Goal: Task Accomplishment & Management: Use online tool/utility

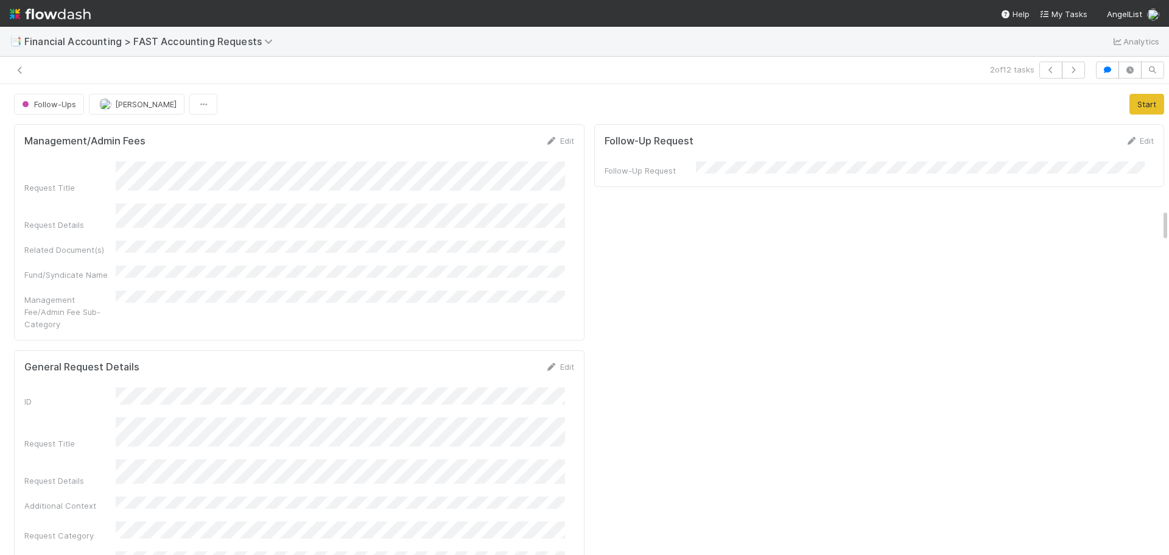
scroll to position [1765, 0]
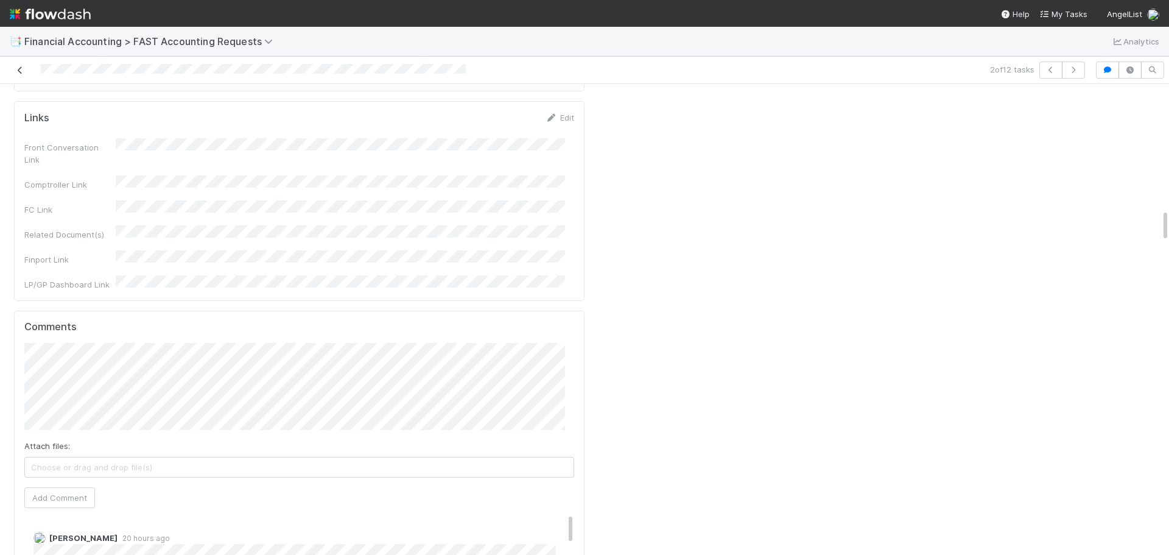
click at [19, 71] on icon at bounding box center [20, 70] width 12 height 8
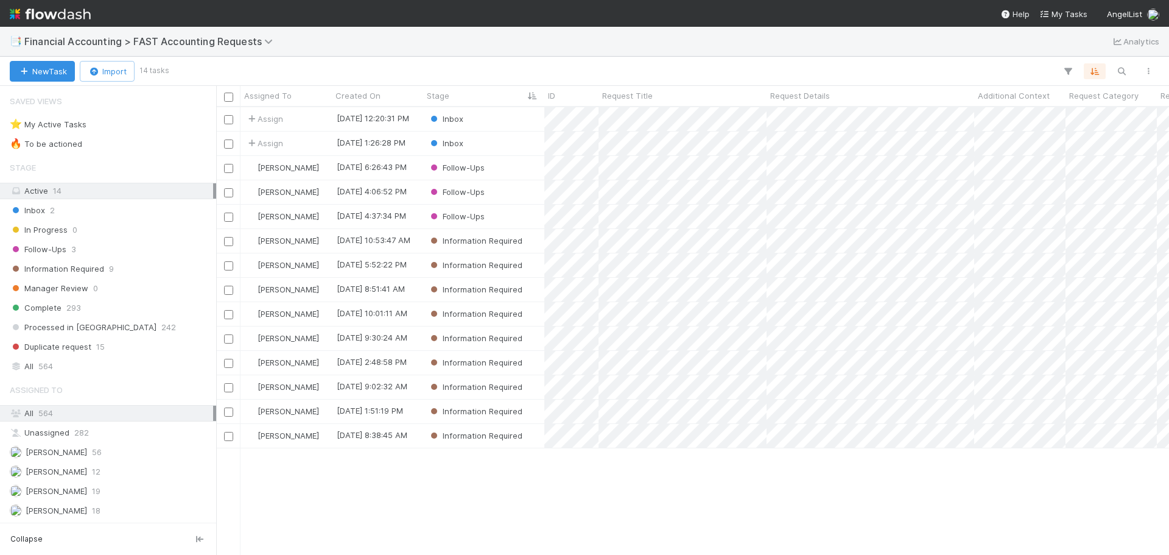
scroll to position [438, 944]
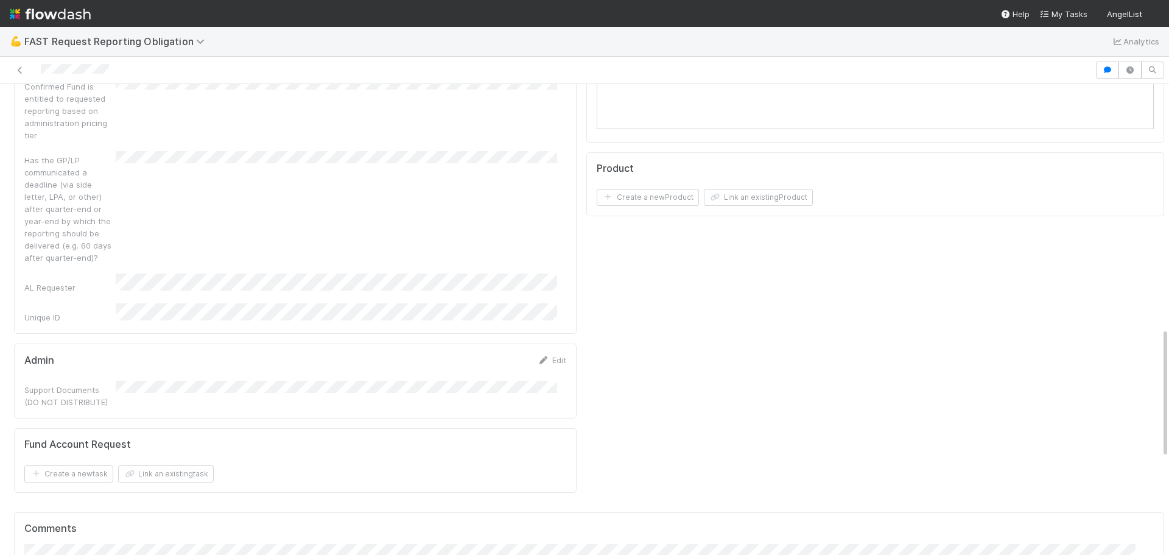
scroll to position [913, 0]
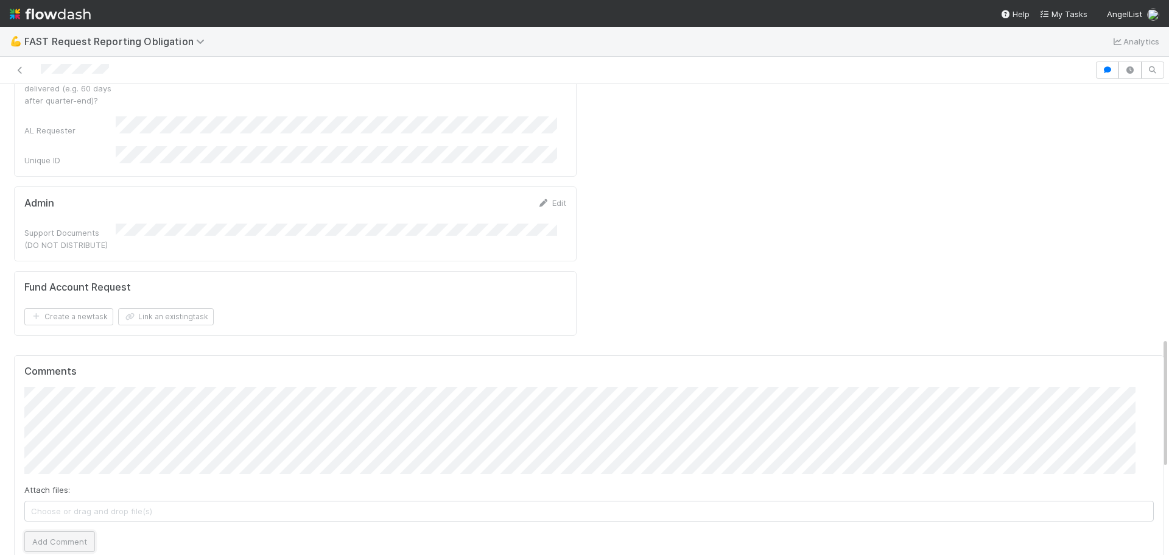
click at [49, 531] on button "Add Comment" at bounding box center [59, 541] width 71 height 21
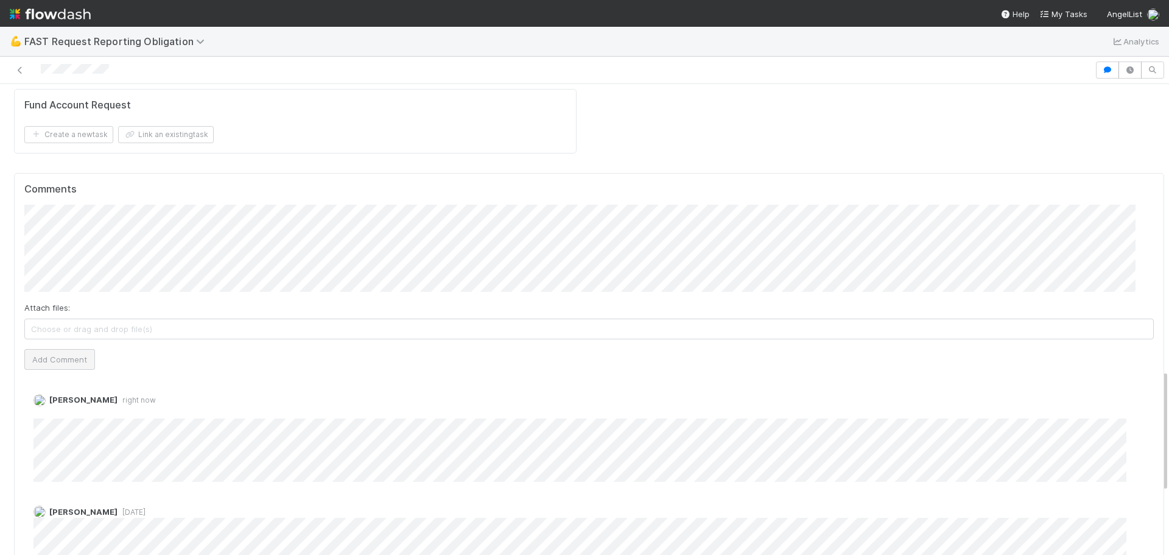
scroll to position [1096, 0]
click at [80, 407] on link "Delete" at bounding box center [79, 412] width 25 height 10
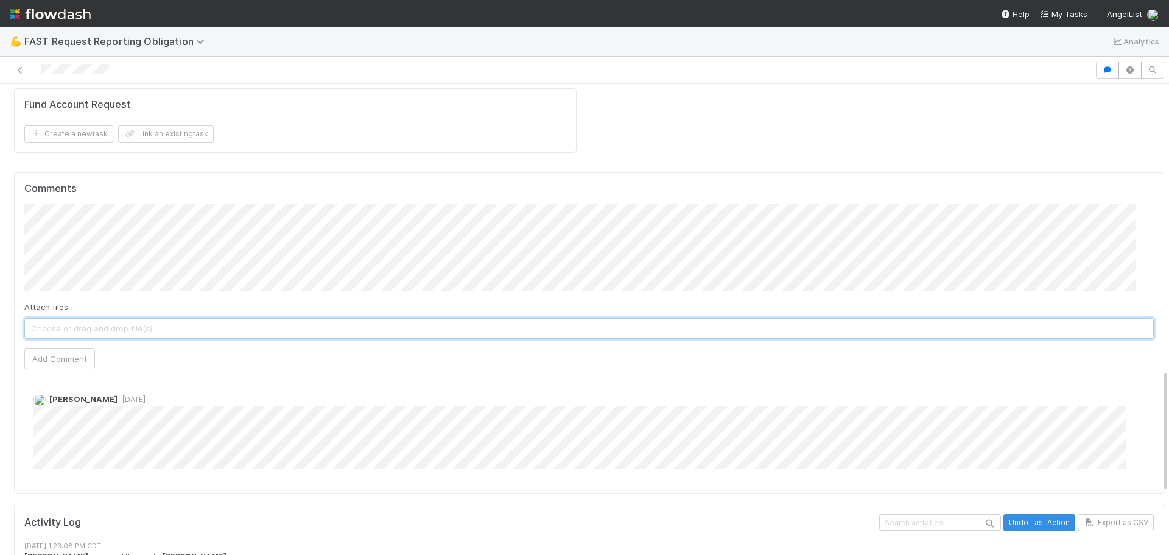
click at [74, 318] on span "Choose or drag and drop file(s)" at bounding box center [589, 327] width 1128 height 19
click at [387, 318] on span "Nebular Fund I, LP - 06.30.2025 - 14W Venture PCAP.pdf" at bounding box center [589, 327] width 1128 height 19
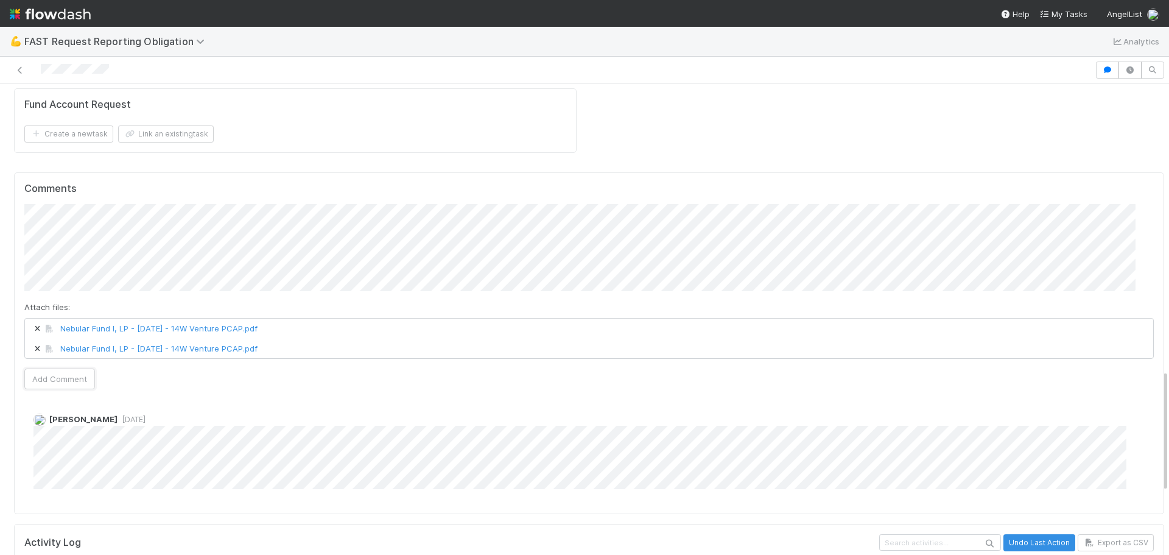
drag, startPoint x: 55, startPoint y: 296, endPoint x: 52, endPoint y: 303, distance: 7.7
click at [55, 368] on button "Add Comment" at bounding box center [59, 378] width 71 height 21
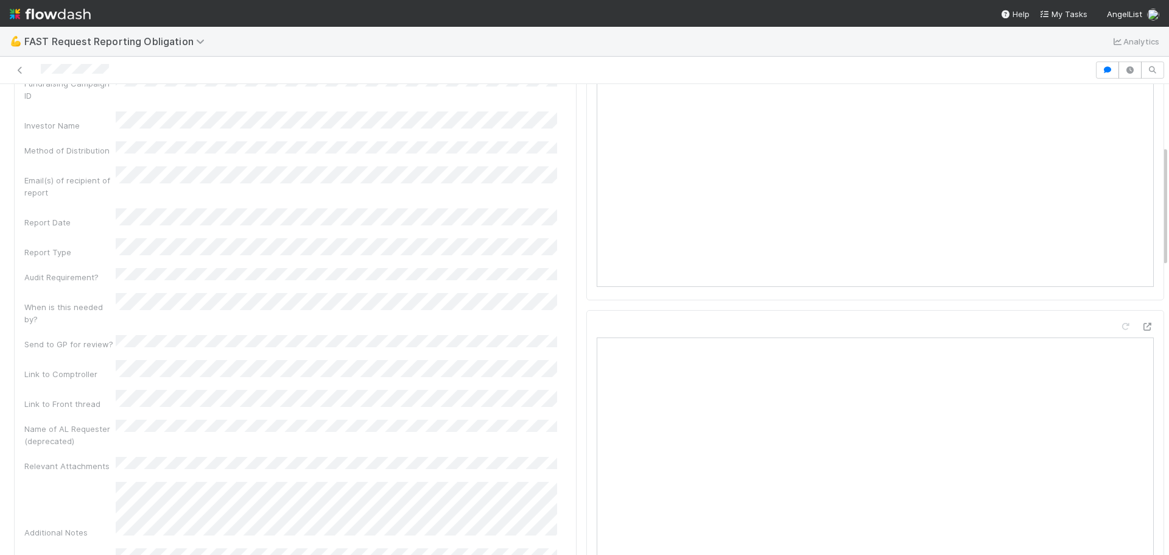
scroll to position [0, 0]
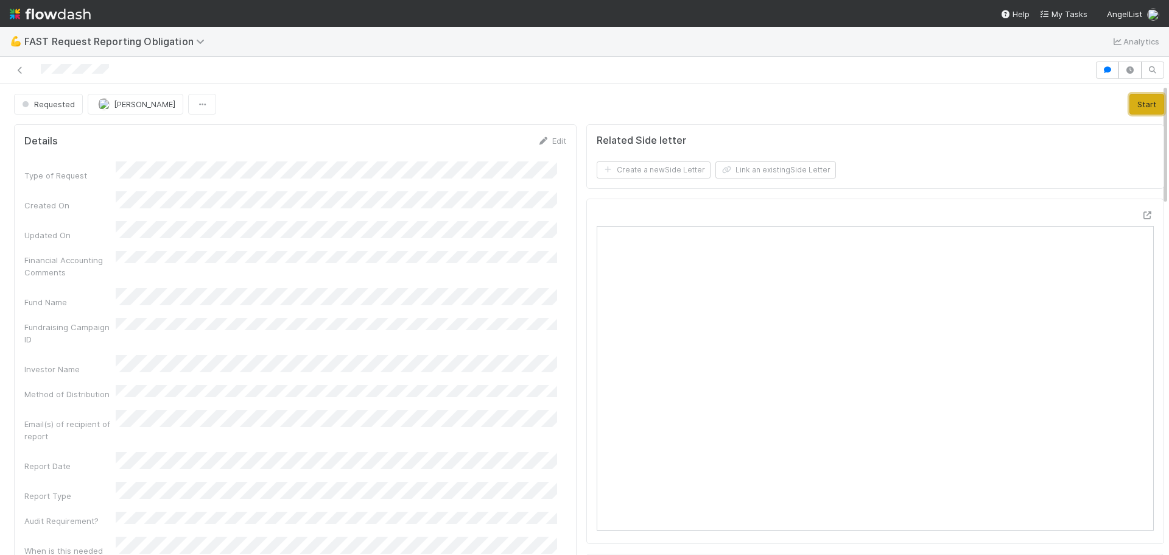
click at [1129, 98] on button "Start" at bounding box center [1146, 104] width 35 height 21
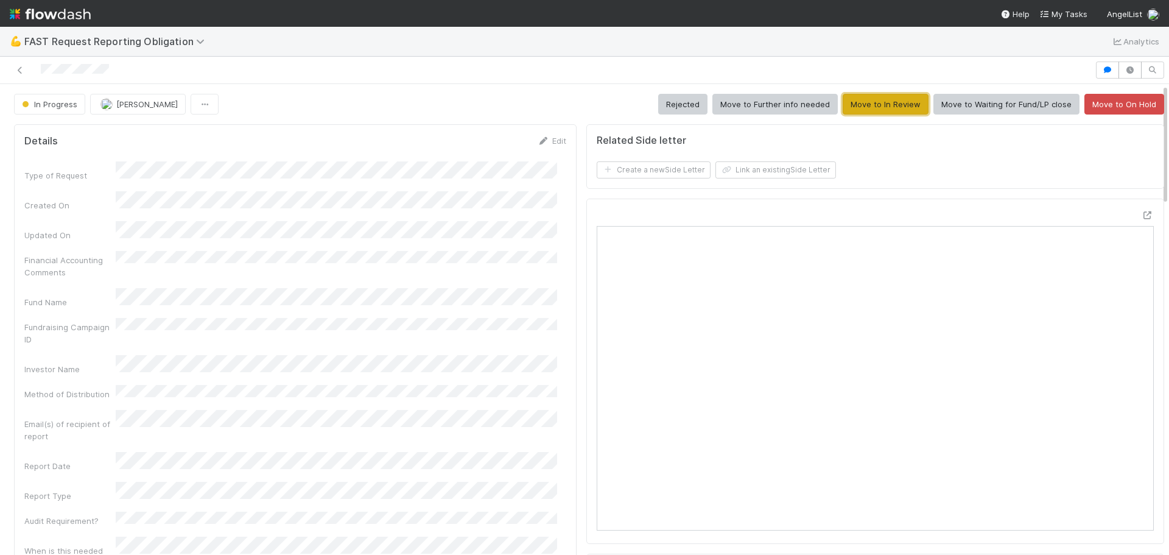
click at [842, 102] on button "Move to In Review" at bounding box center [885, 104] width 86 height 21
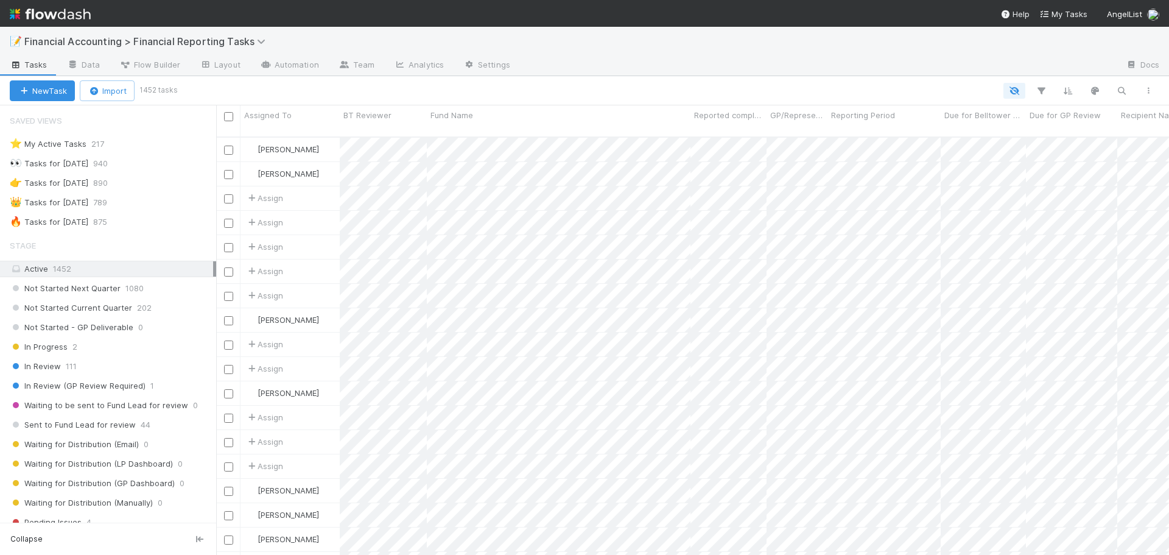
scroll to position [419, 944]
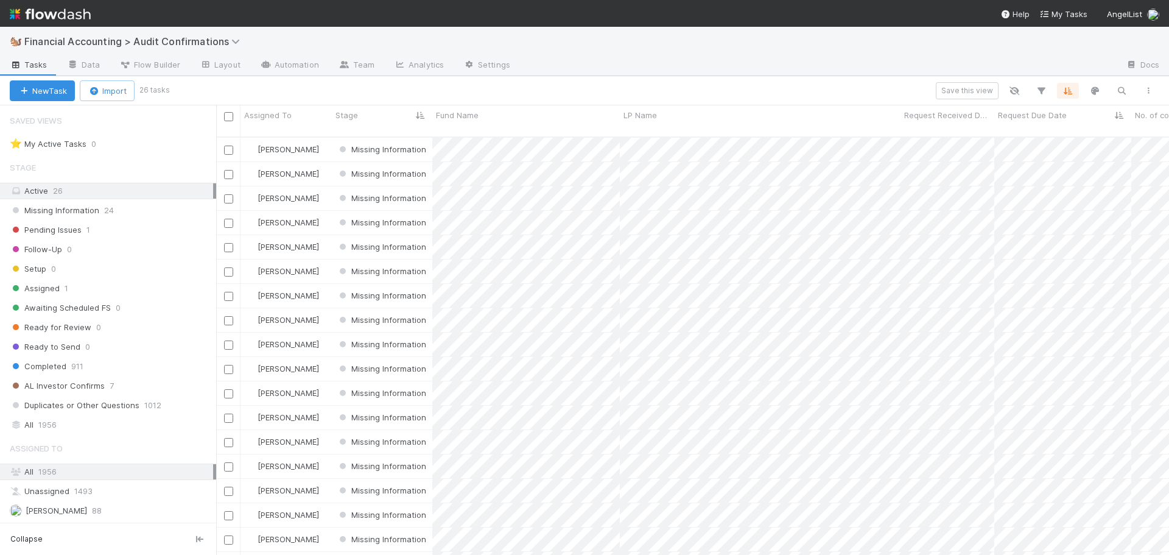
scroll to position [419, 944]
click at [100, 427] on div "All 1956" at bounding box center [111, 424] width 203 height 15
click at [1122, 91] on icon "button" at bounding box center [1121, 90] width 12 height 11
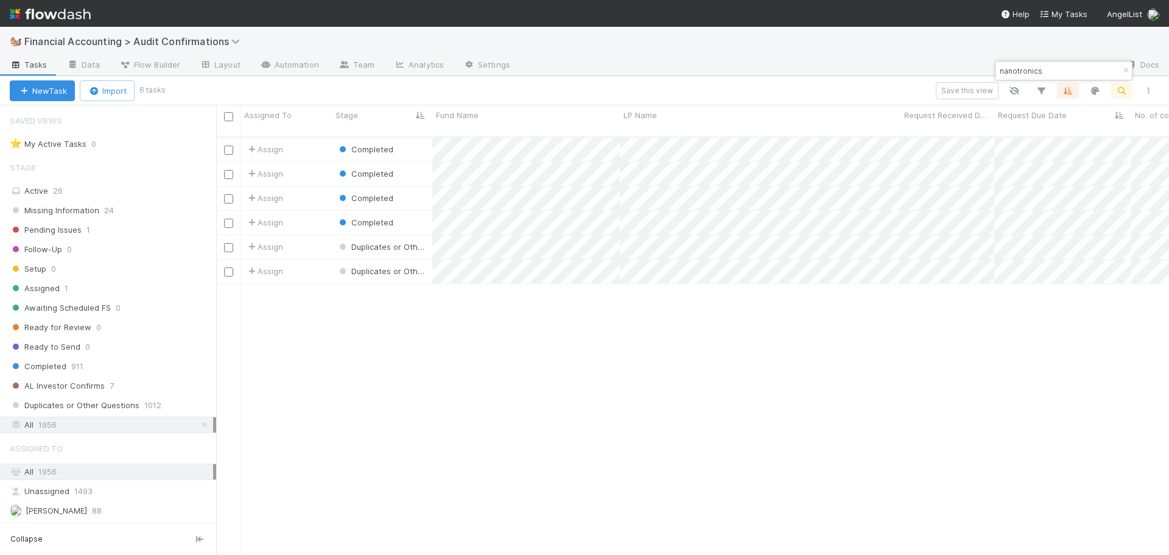
type input "nanotronics"
